Goal: Transaction & Acquisition: Purchase product/service

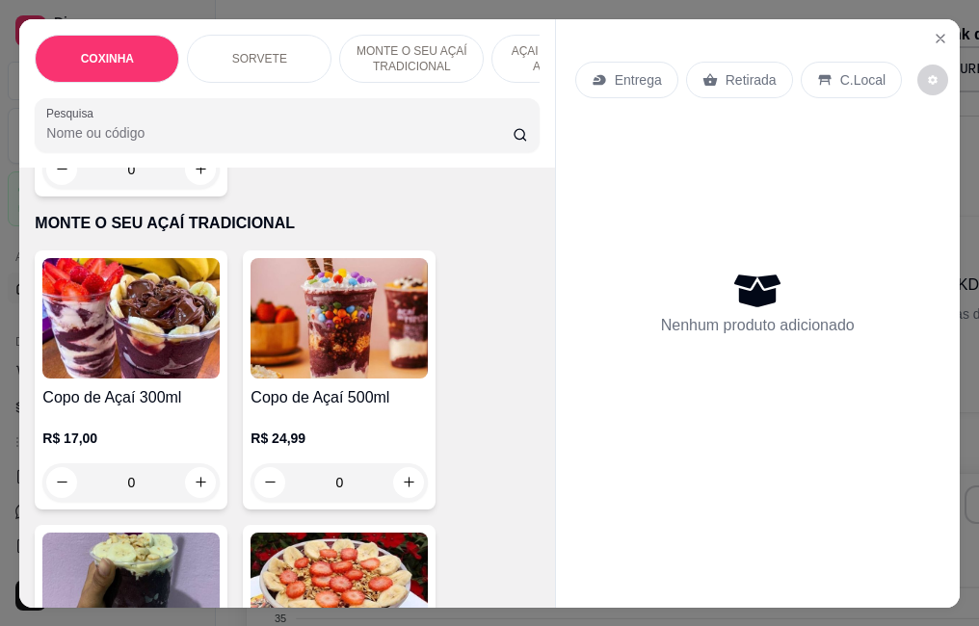
scroll to position [1252, 0]
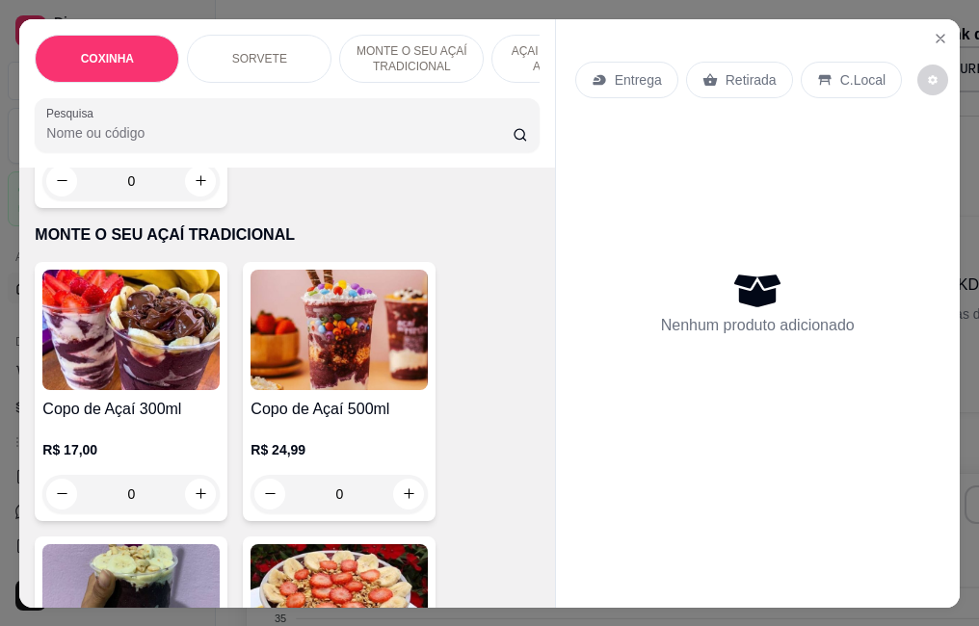
click at [298, 314] on img at bounding box center [338, 330] width 177 height 120
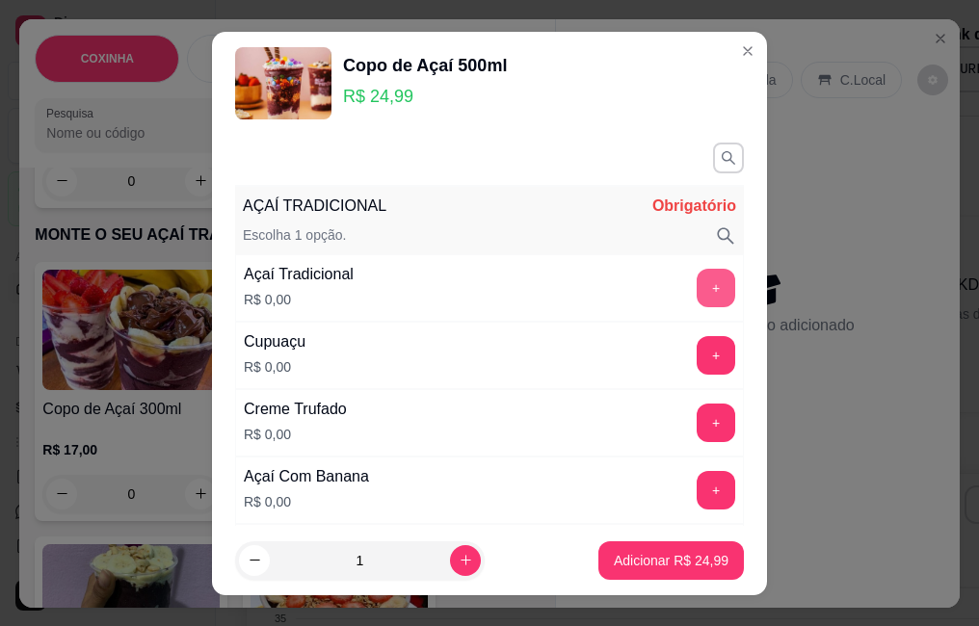
click at [696, 280] on button "+" at bounding box center [715, 288] width 39 height 39
click at [697, 341] on button "+" at bounding box center [716, 355] width 38 height 38
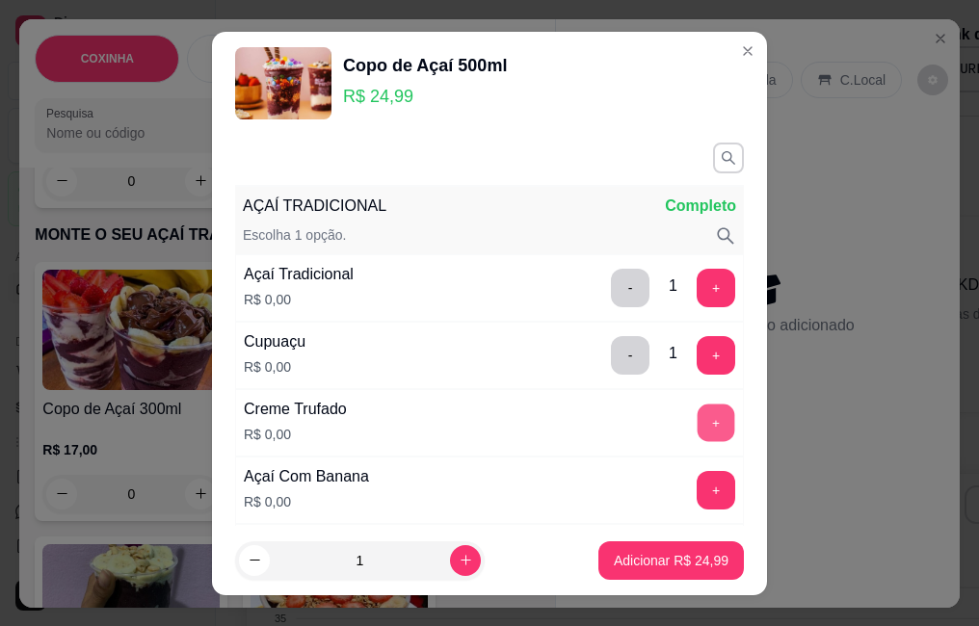
click at [697, 431] on button "+" at bounding box center [716, 423] width 38 height 38
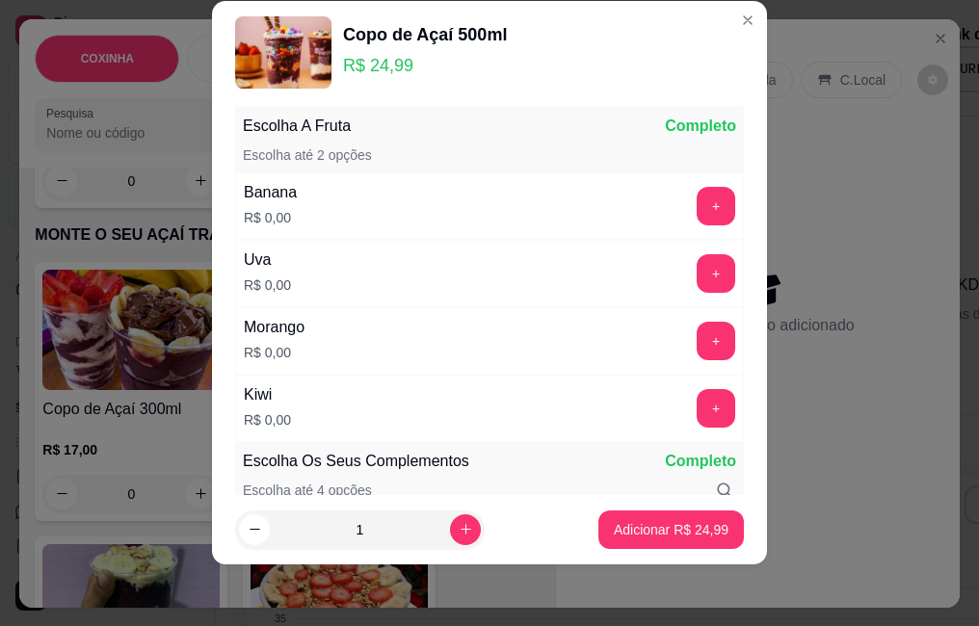
scroll to position [1198, 0]
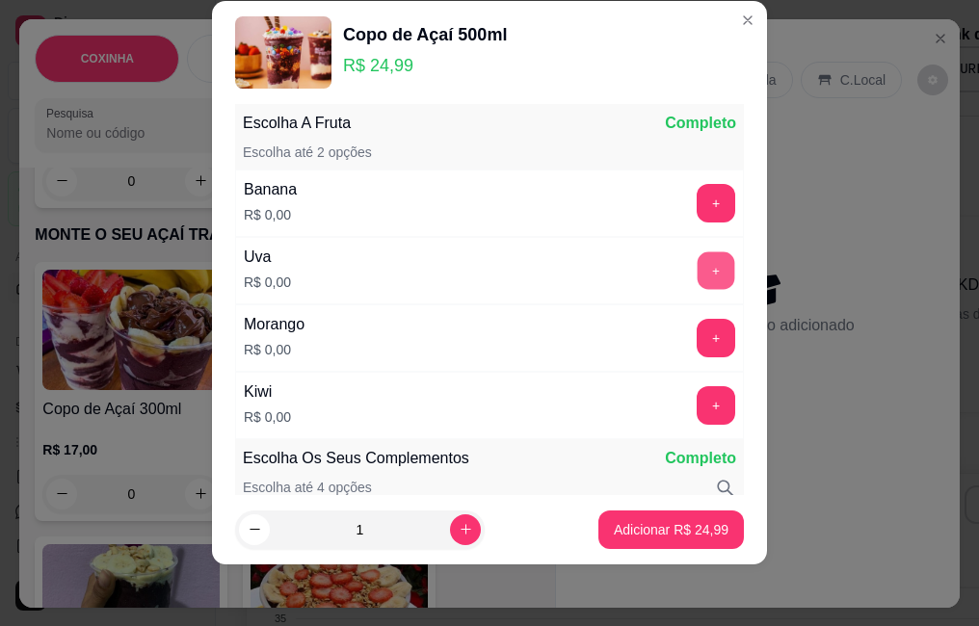
click at [697, 284] on button "+" at bounding box center [716, 270] width 38 height 38
click at [697, 345] on button "+" at bounding box center [716, 338] width 38 height 38
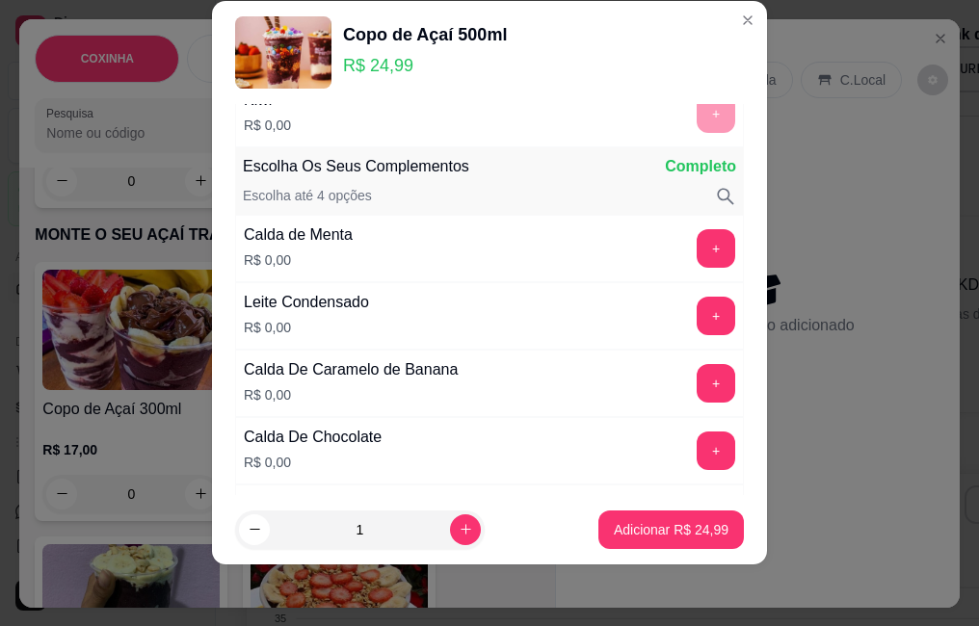
scroll to position [1533, 0]
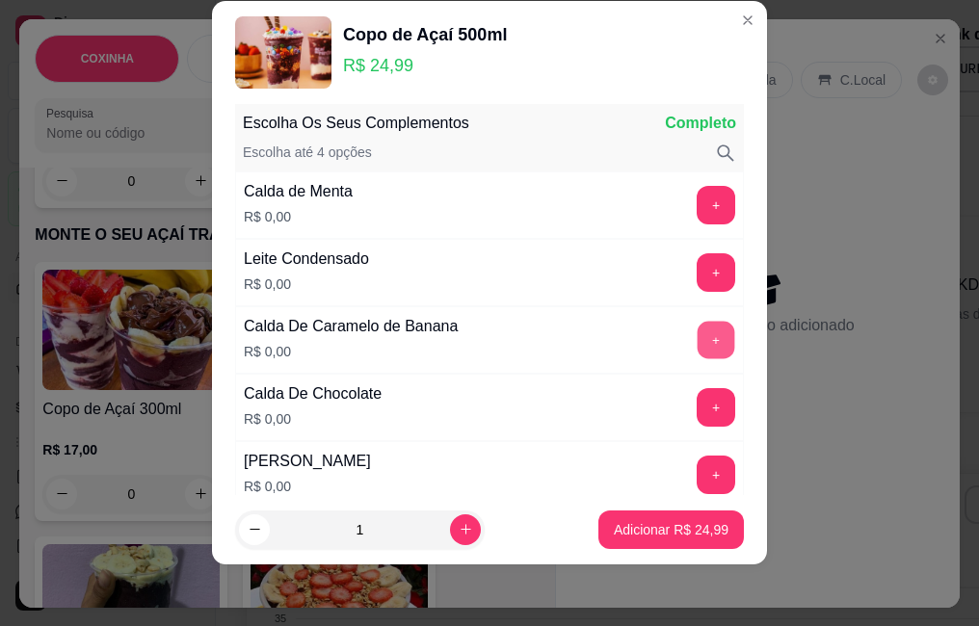
click at [697, 345] on button "+" at bounding box center [716, 340] width 38 height 38
click at [697, 258] on button "+" at bounding box center [716, 272] width 38 height 38
click at [697, 479] on button "+" at bounding box center [716, 475] width 38 height 38
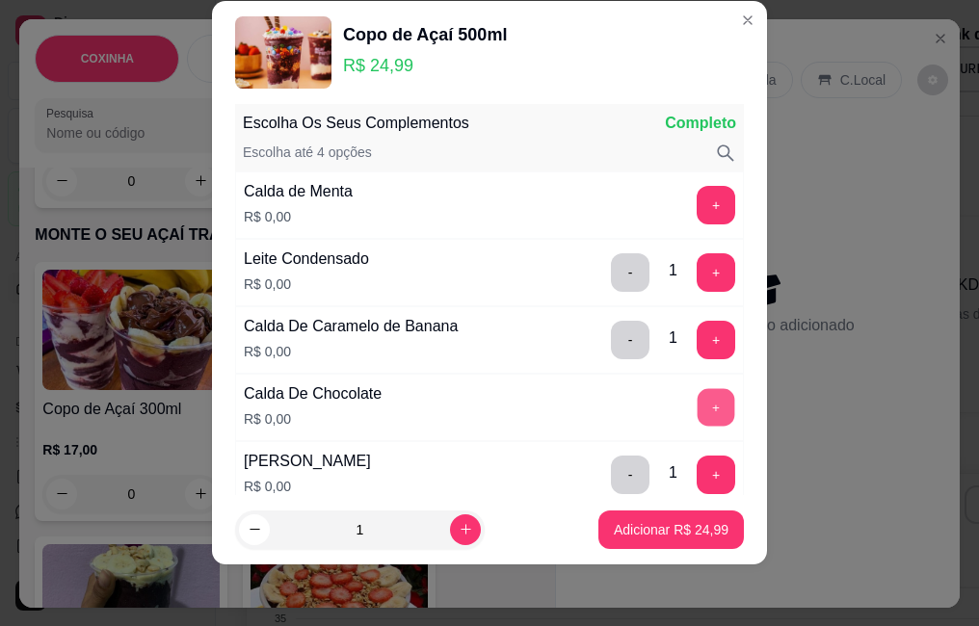
click at [697, 388] on button "+" at bounding box center [716, 407] width 38 height 38
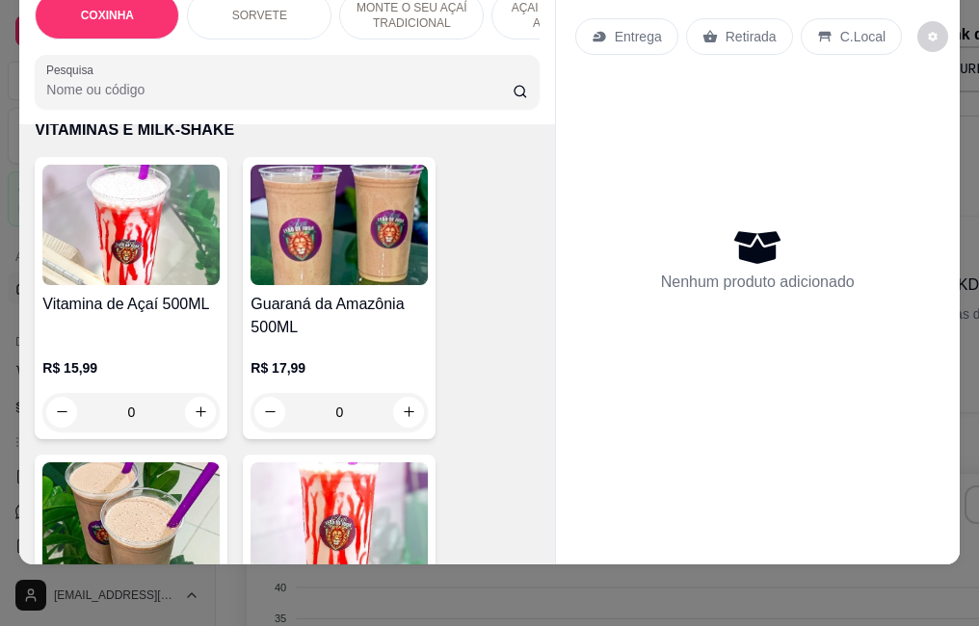
scroll to position [3082, 0]
